Goal: Book appointment/travel/reservation

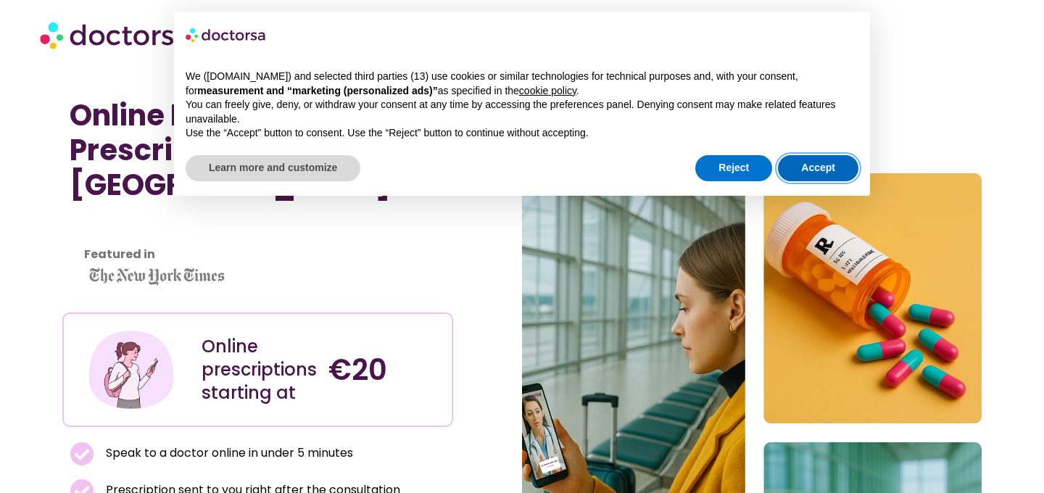
click at [825, 169] on button "Accept" at bounding box center [818, 168] width 80 height 26
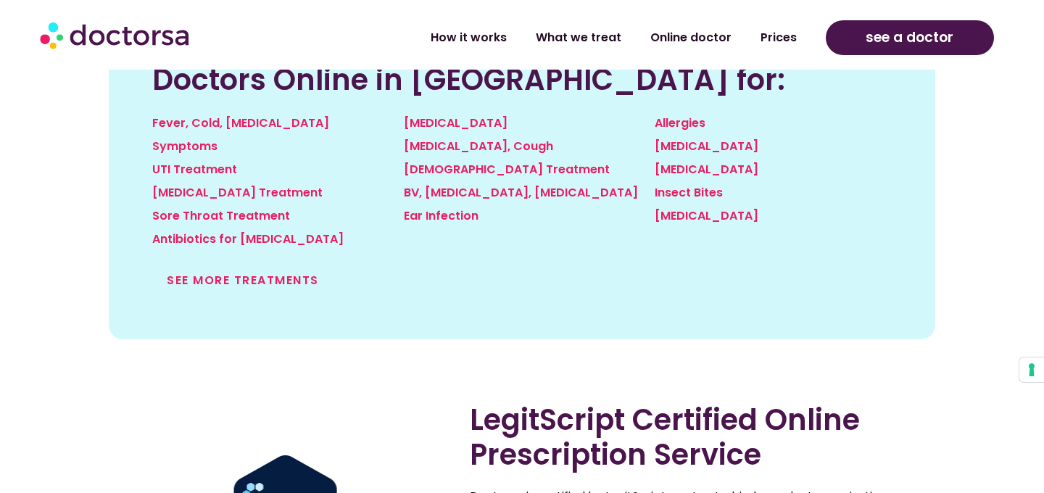
scroll to position [1694, 0]
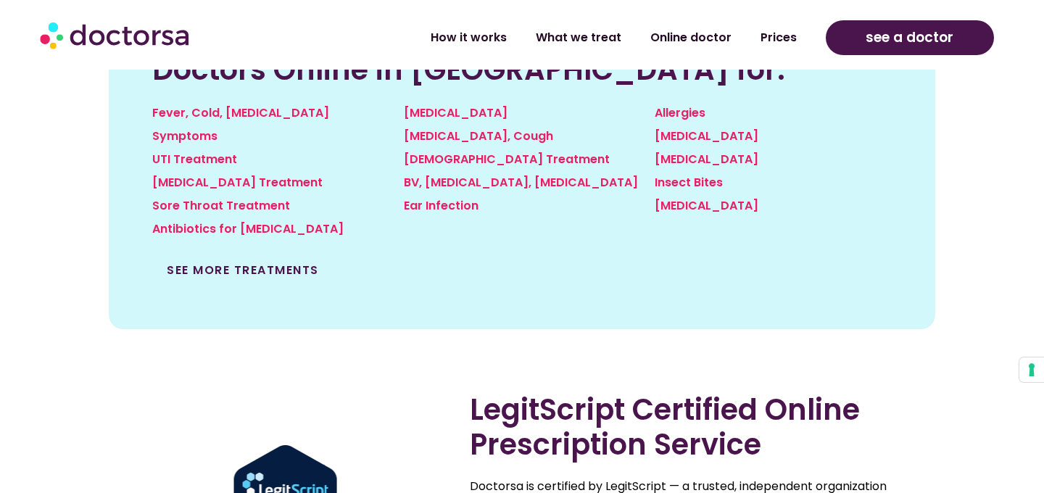
click at [284, 262] on link "See more treatments" at bounding box center [243, 270] width 152 height 17
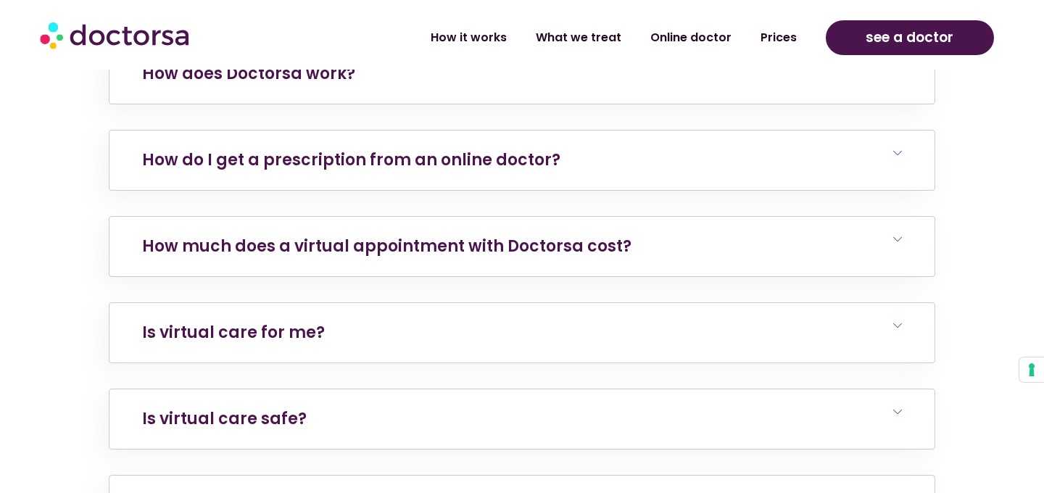
scroll to position [6048, 0]
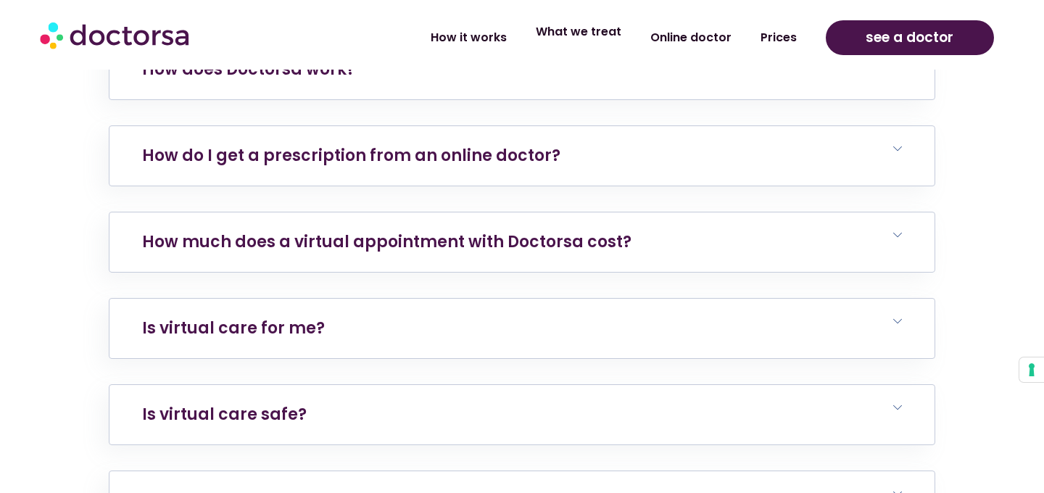
click at [579, 46] on link "What we treat" at bounding box center [578, 31] width 115 height 33
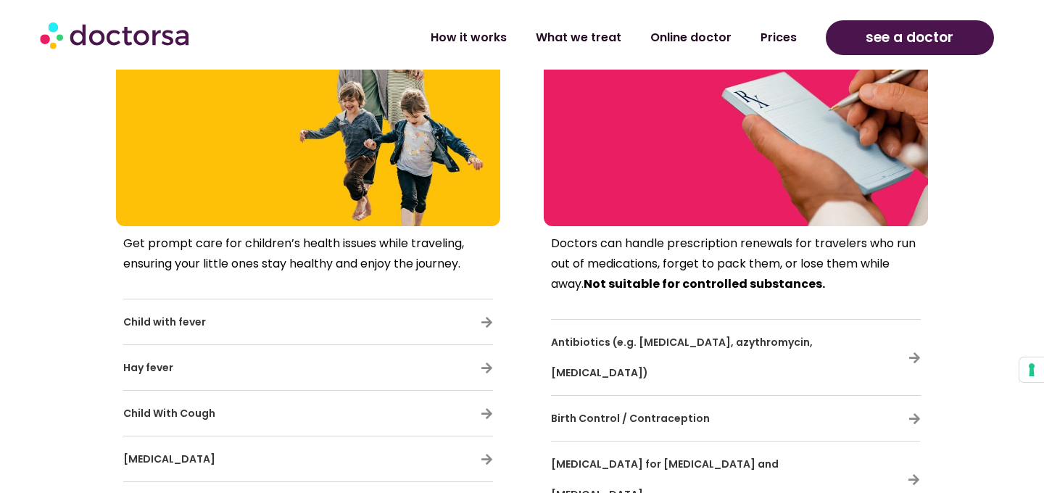
scroll to position [3694, 0]
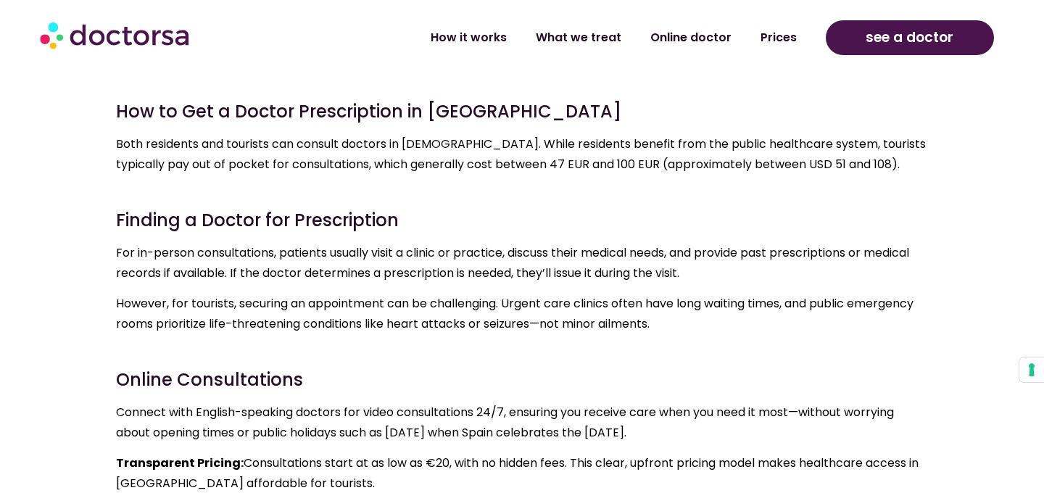
scroll to position [6880, 0]
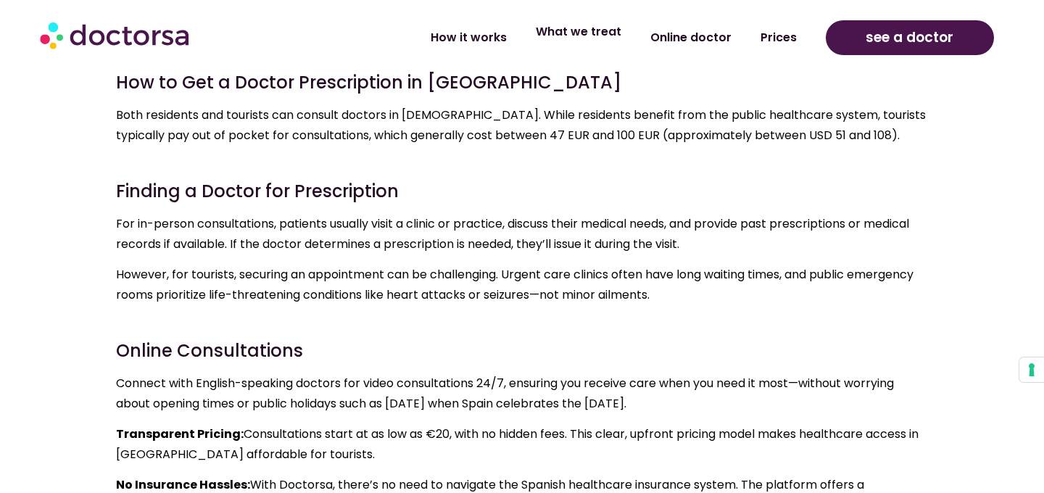
click at [590, 37] on link "What we treat" at bounding box center [578, 31] width 115 height 33
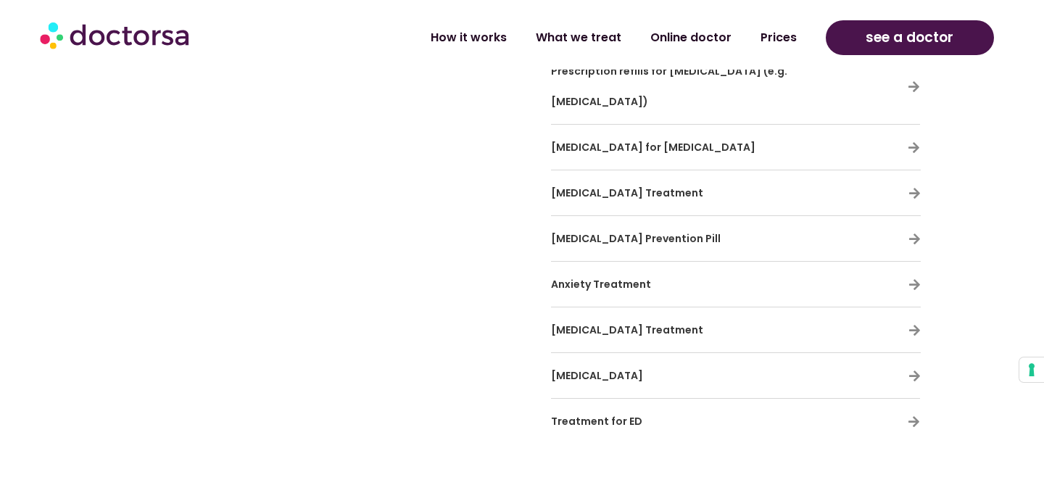
scroll to position [4627, 0]
click at [912, 414] on icon at bounding box center [914, 420] width 12 height 12
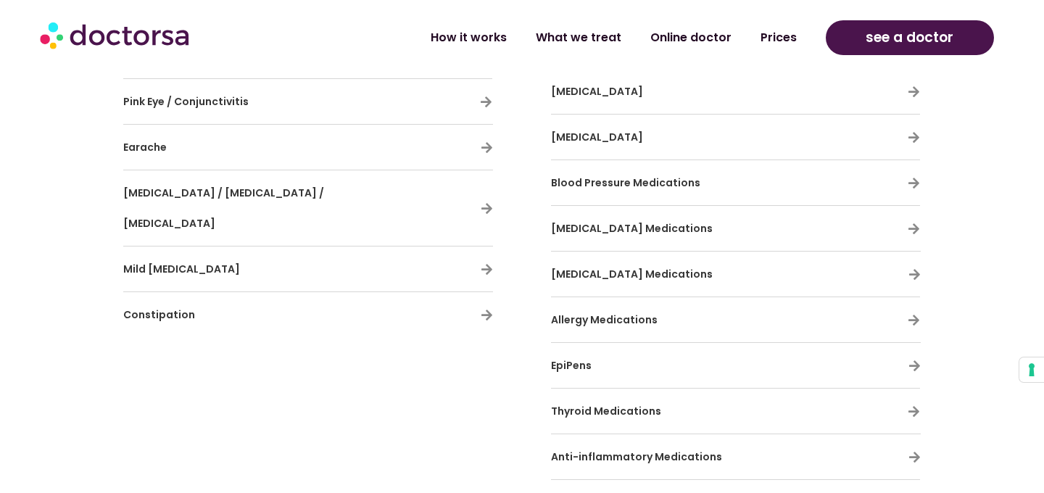
scroll to position [4193, 0]
click at [641, 223] on span "Diabetes Medications" at bounding box center [632, 230] width 162 height 15
click at [917, 224] on icon at bounding box center [914, 230] width 12 height 12
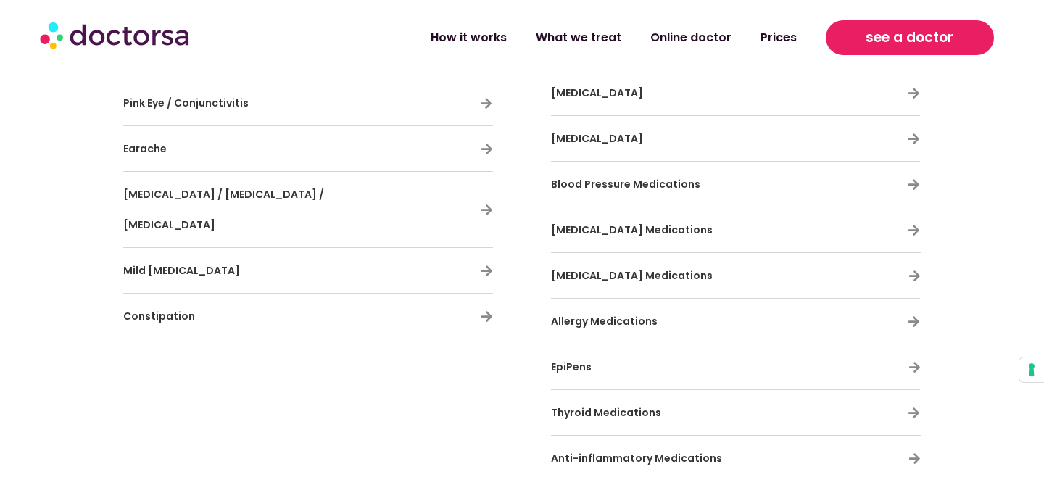
click at [900, 48] on span "see a doctor" at bounding box center [910, 37] width 88 height 23
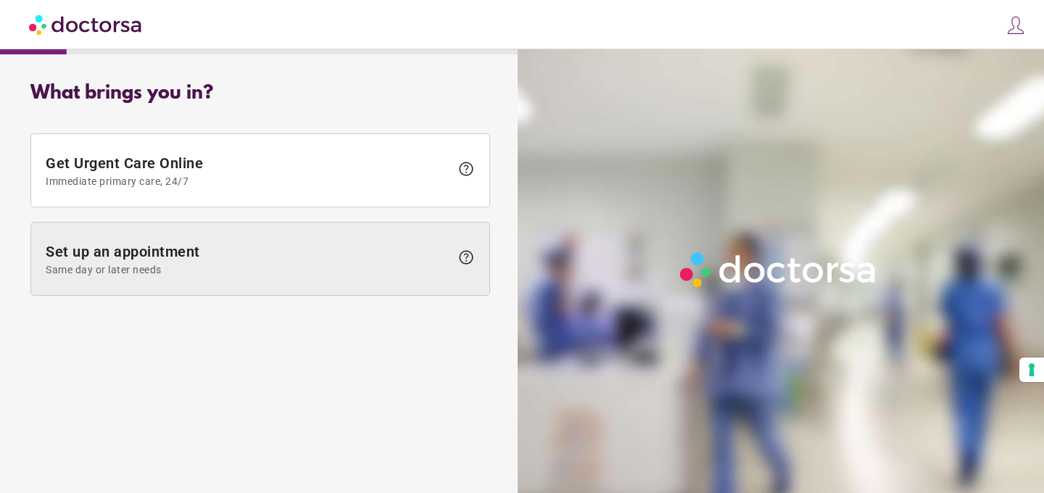
click at [410, 239] on span at bounding box center [260, 259] width 458 height 73
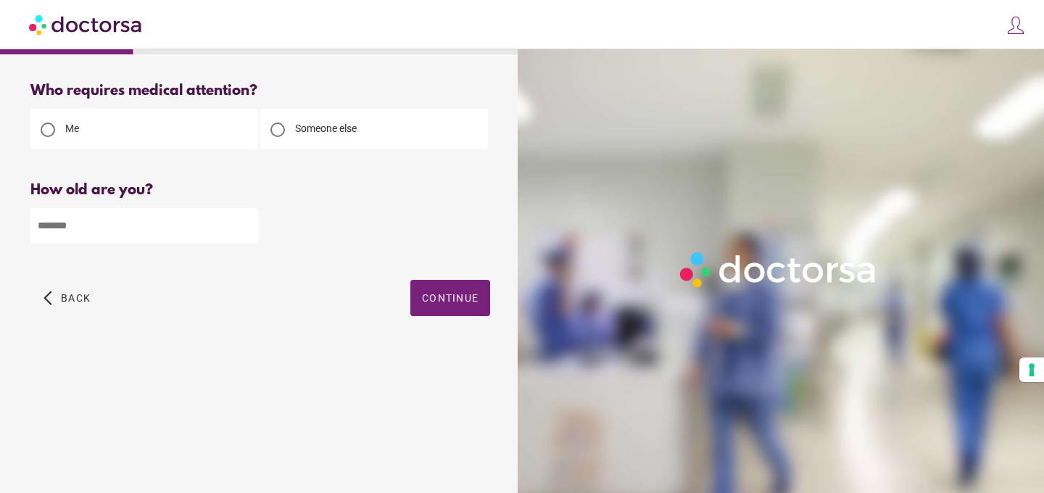
click at [226, 231] on input "number" at bounding box center [144, 226] width 228 height 36
type input "**"
click at [465, 297] on span "Continue" at bounding box center [450, 298] width 57 height 12
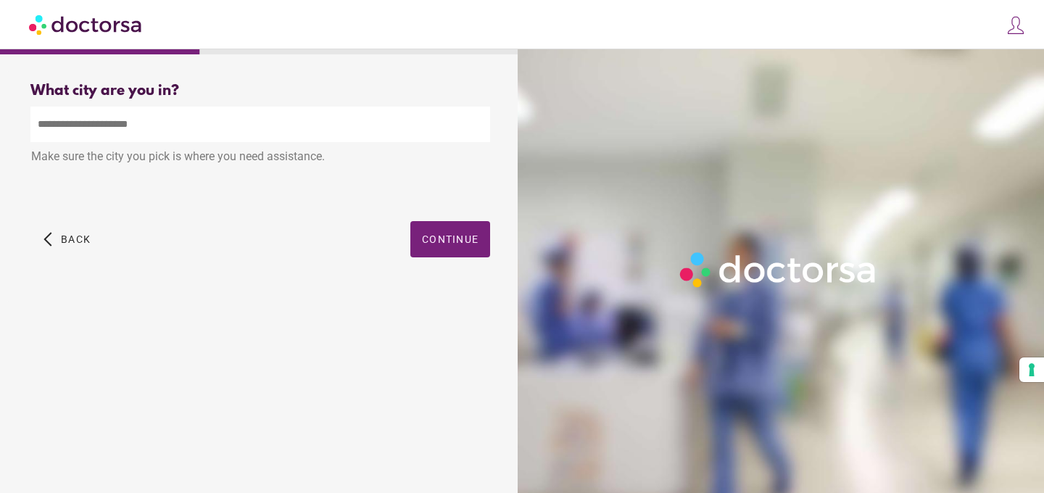
click at [368, 141] on input "text" at bounding box center [260, 125] width 460 height 36
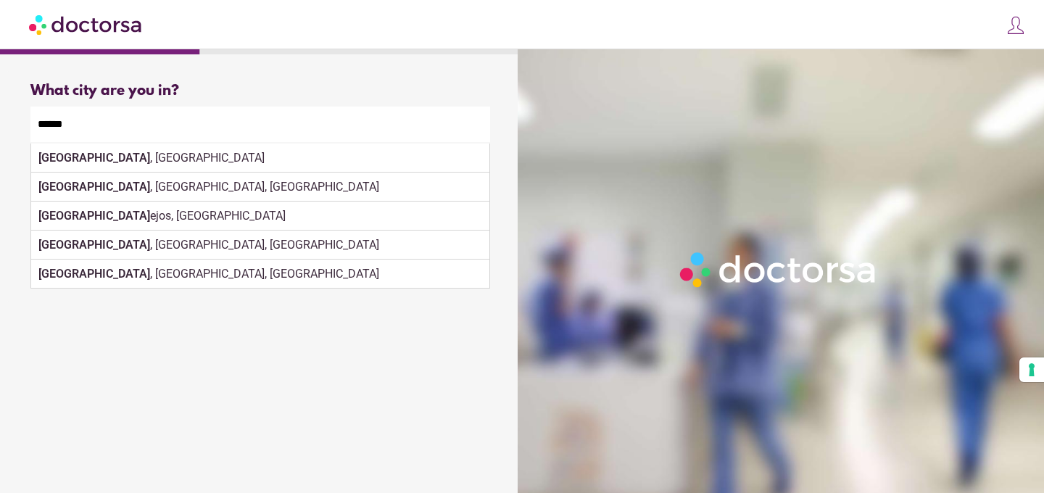
click at [437, 241] on div "[GEOGRAPHIC_DATA] , [GEOGRAPHIC_DATA], [GEOGRAPHIC_DATA]" at bounding box center [260, 245] width 458 height 29
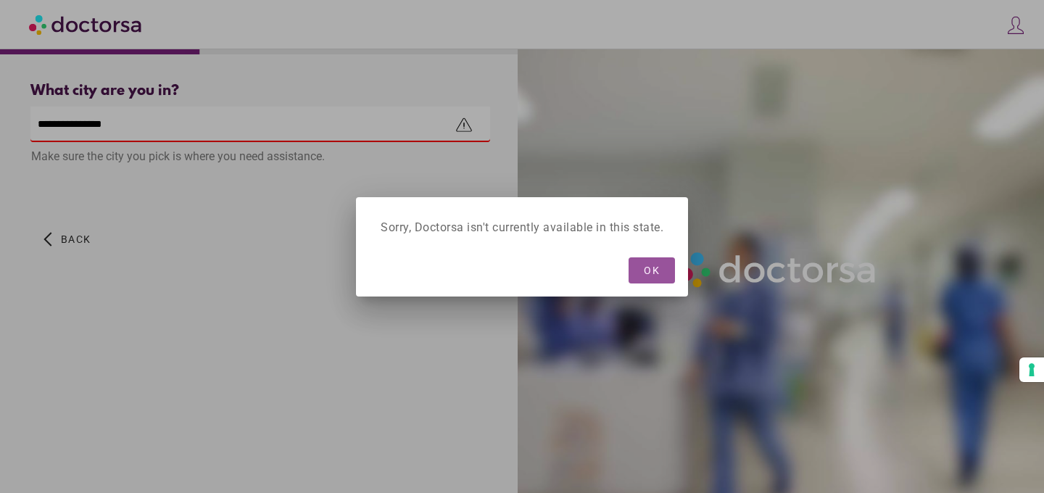
click at [663, 274] on span "button" at bounding box center [652, 270] width 46 height 26
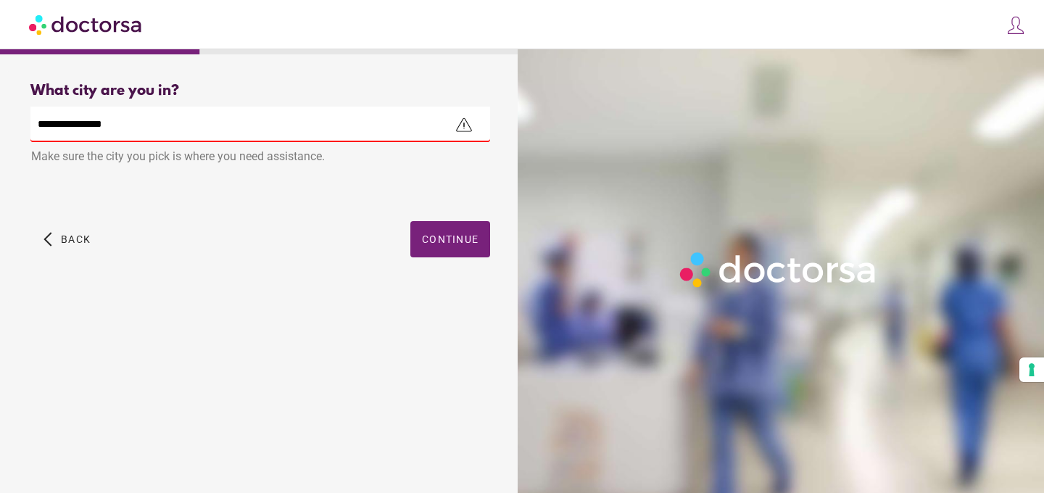
click at [394, 108] on input "**********" at bounding box center [260, 125] width 460 height 36
click at [392, 127] on input "**********" at bounding box center [260, 125] width 460 height 36
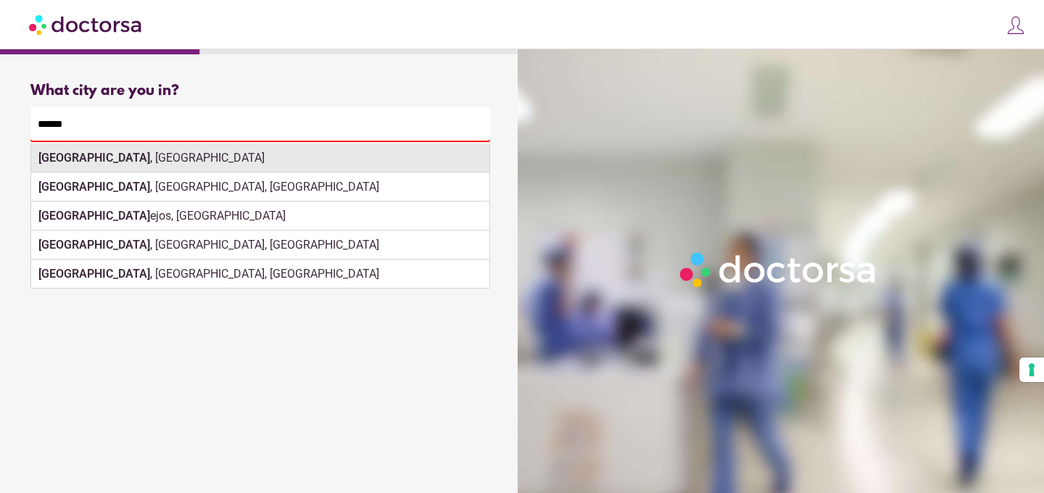
click at [371, 154] on div "[GEOGRAPHIC_DATA] , [GEOGRAPHIC_DATA]" at bounding box center [260, 158] width 458 height 29
type input "**********"
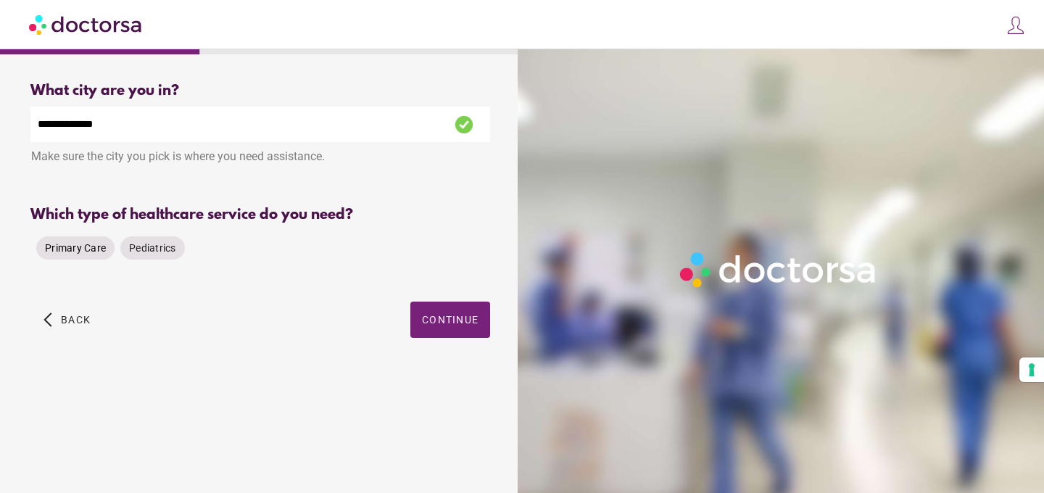
click at [79, 250] on span "Primary Care" at bounding box center [75, 248] width 61 height 12
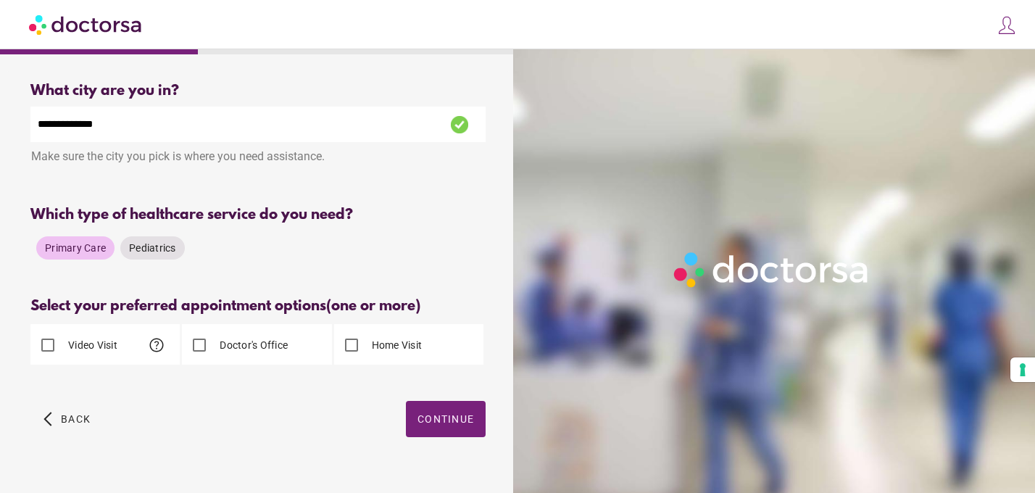
scroll to position [26, 0]
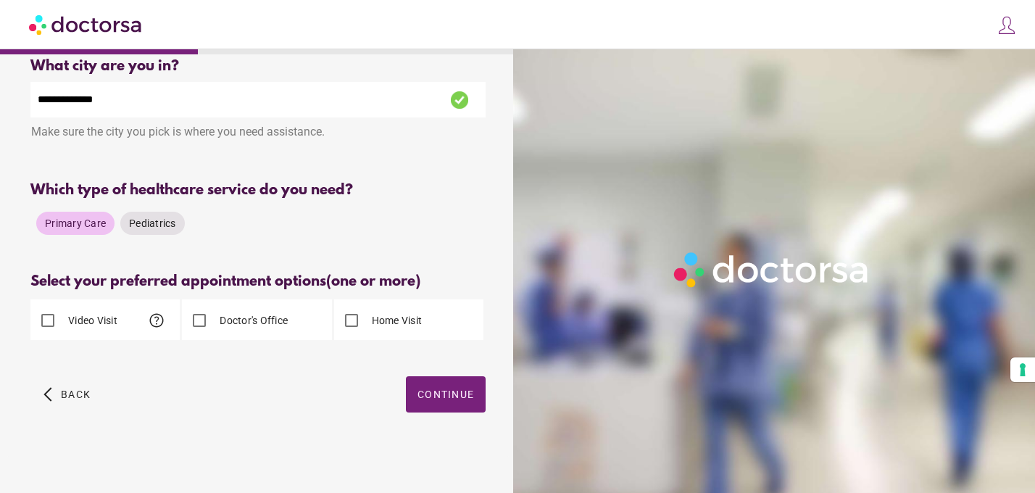
click at [83, 326] on label "Video Visit" at bounding box center [91, 320] width 52 height 15
click at [447, 398] on span "Continue" at bounding box center [446, 395] width 57 height 12
